Goal: Transaction & Acquisition: Purchase product/service

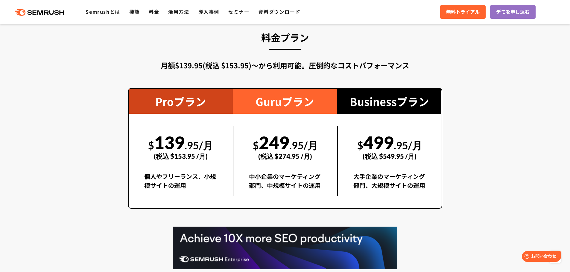
scroll to position [1047, 0]
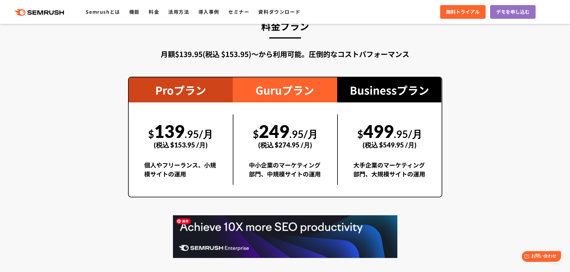
scroll to position [1136, 0]
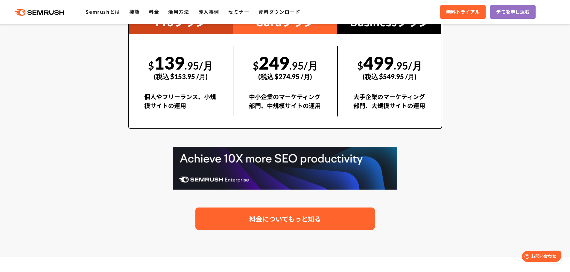
click at [310, 225] on link "料金についてもっと知る" at bounding box center [284, 219] width 179 height 22
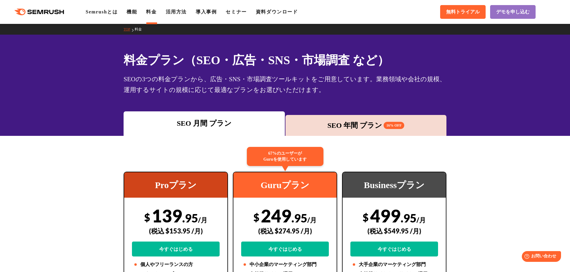
click at [371, 124] on div "SEO 年間 プラン 16% OFF" at bounding box center [365, 125] width 155 height 11
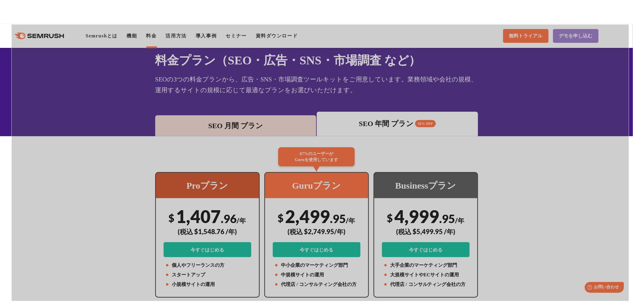
drag, startPoint x: 11, startPoint y: 24, endPoint x: 629, endPoint y: 301, distance: 677.1
